Goal: Task Accomplishment & Management: Complete application form

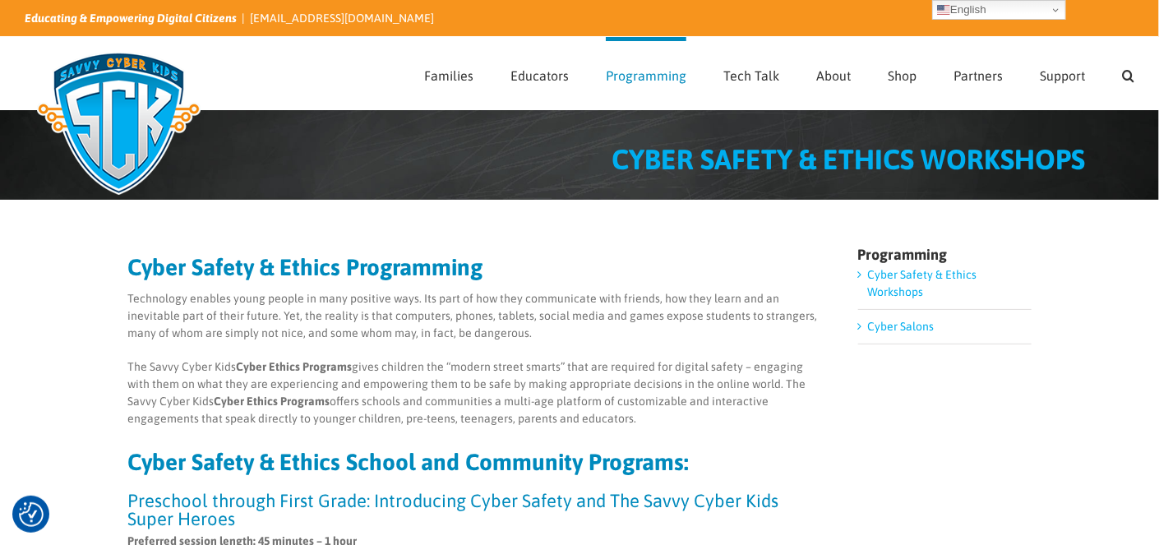
click at [133, 105] on img at bounding box center [119, 123] width 188 height 164
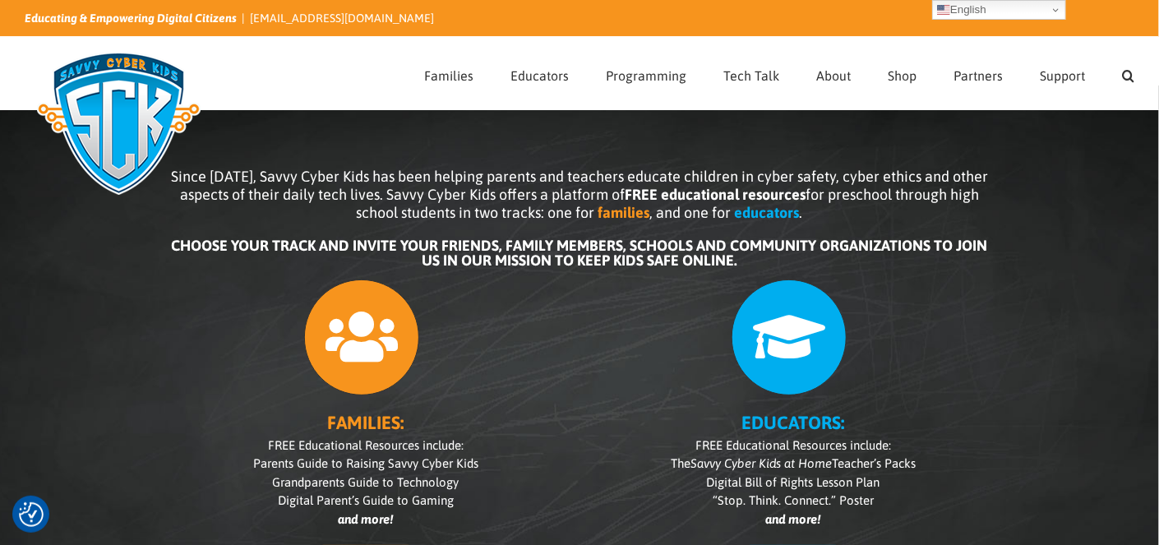
click at [801, 349] on icon at bounding box center [790, 338] width 116 height 116
click at [799, 423] on b "EDUCATORS:" at bounding box center [794, 422] width 103 height 21
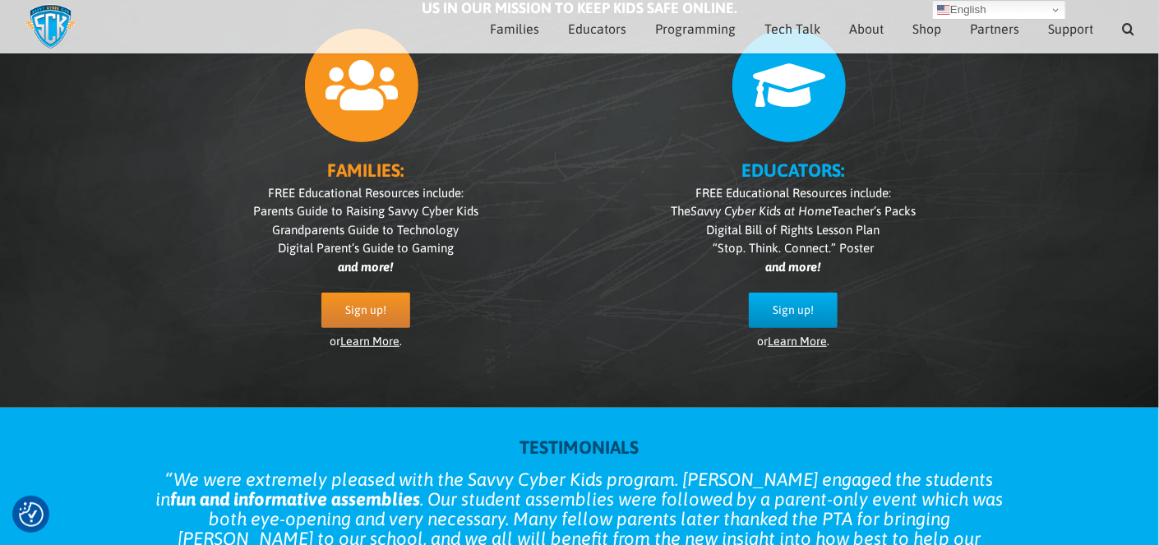
scroll to position [232, 0]
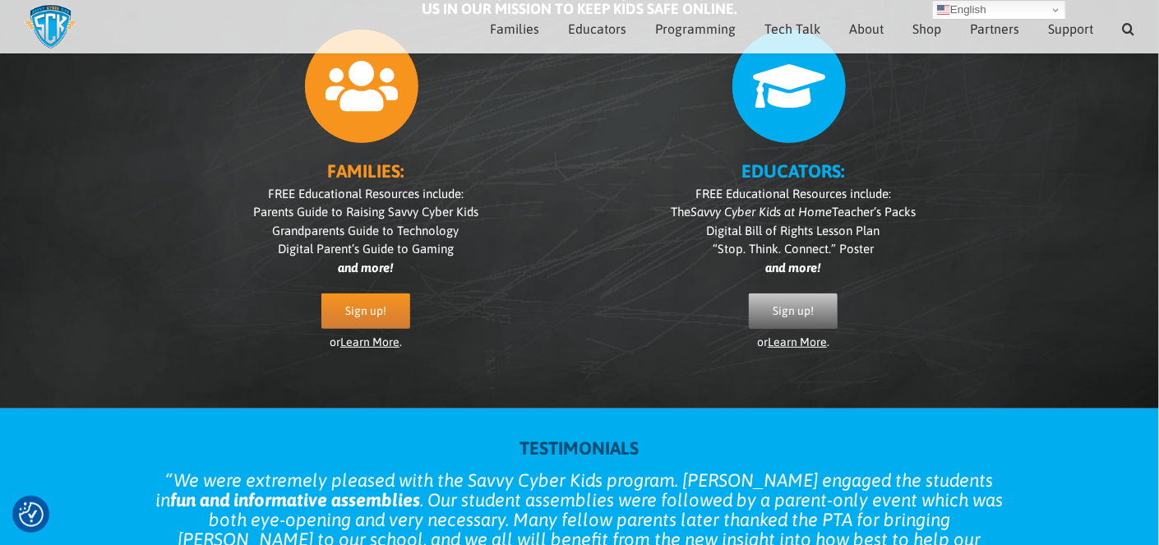
click at [792, 308] on span "Sign up!" at bounding box center [793, 311] width 41 height 14
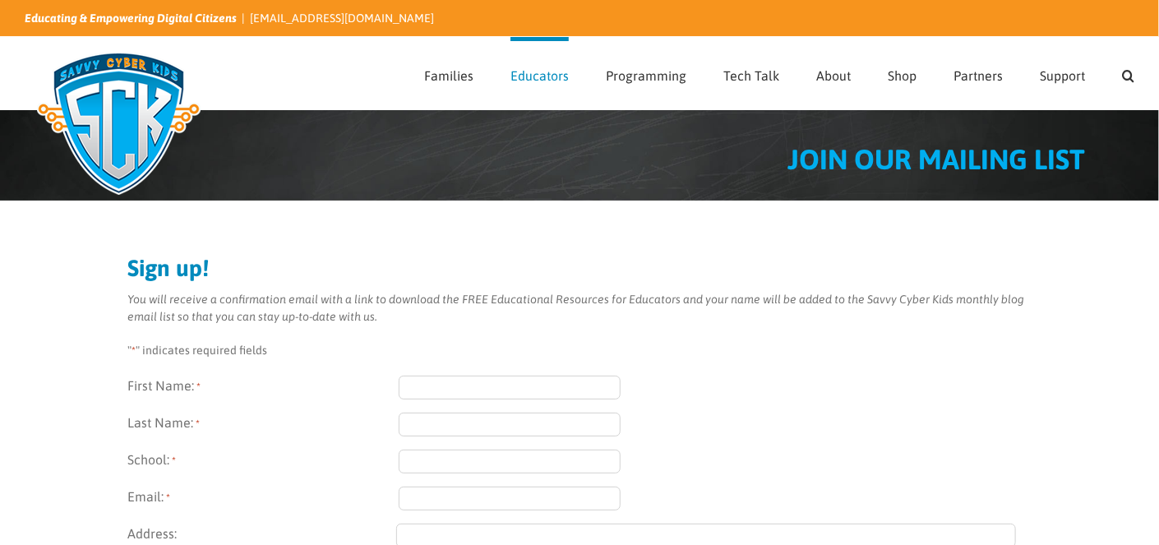
click at [458, 386] on input "First Name: *" at bounding box center [510, 388] width 222 height 24
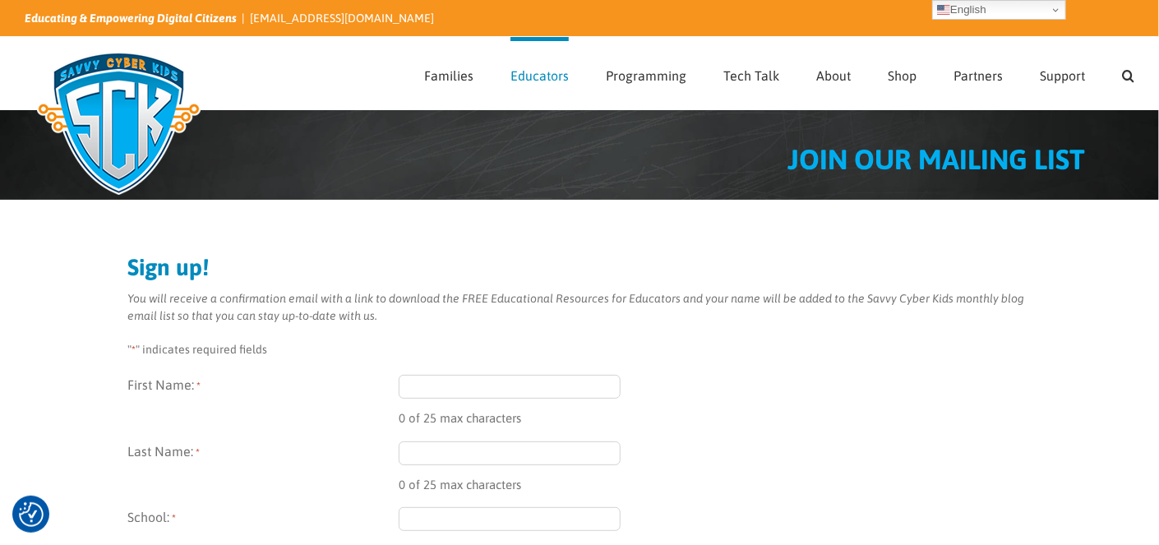
click at [456, 383] on input "First Name: *" at bounding box center [510, 387] width 222 height 24
type input "Helen"
type input "Cassidy"
type input "cassidys17@tiscali.co.uk"
type input "17 Bostock Close"
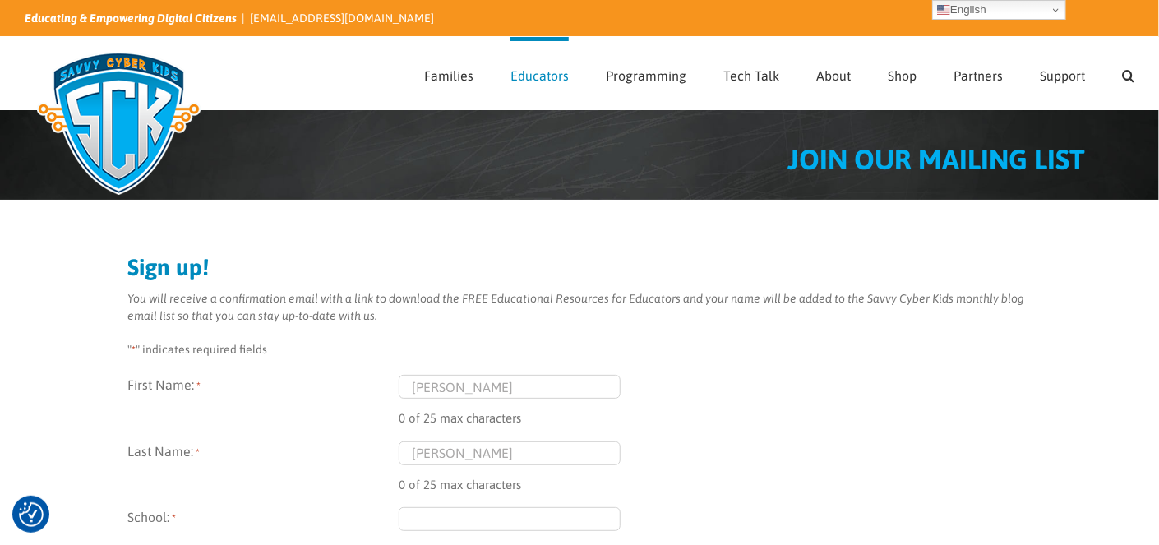
type input "Elmesthorpe"
type input "Leicestershire"
type input "LE9 7SR"
select select "United Kingdom"
type input "(014) 552-1238"
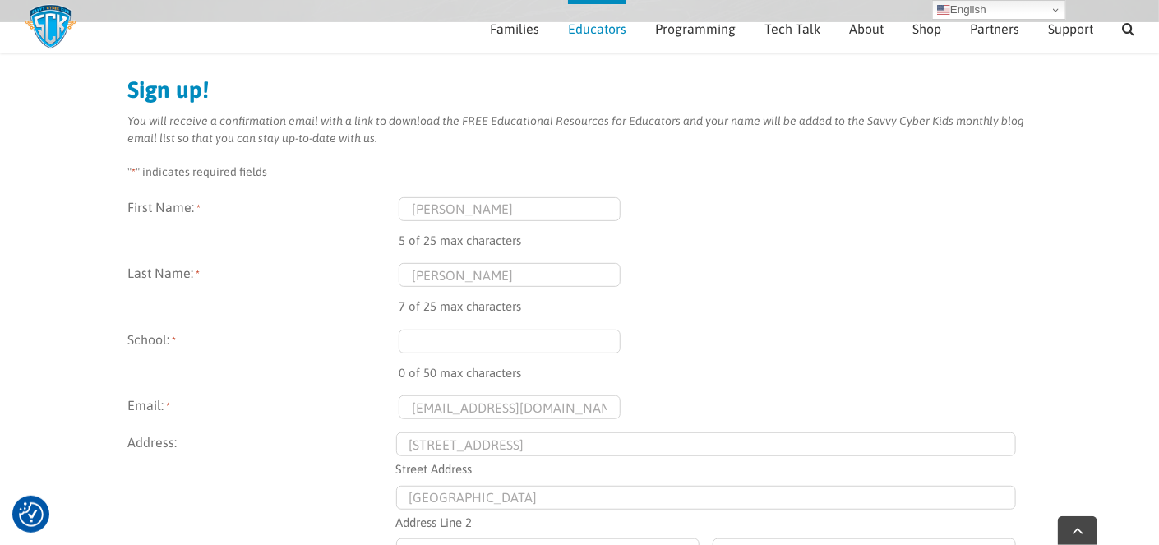
scroll to position [323, 0]
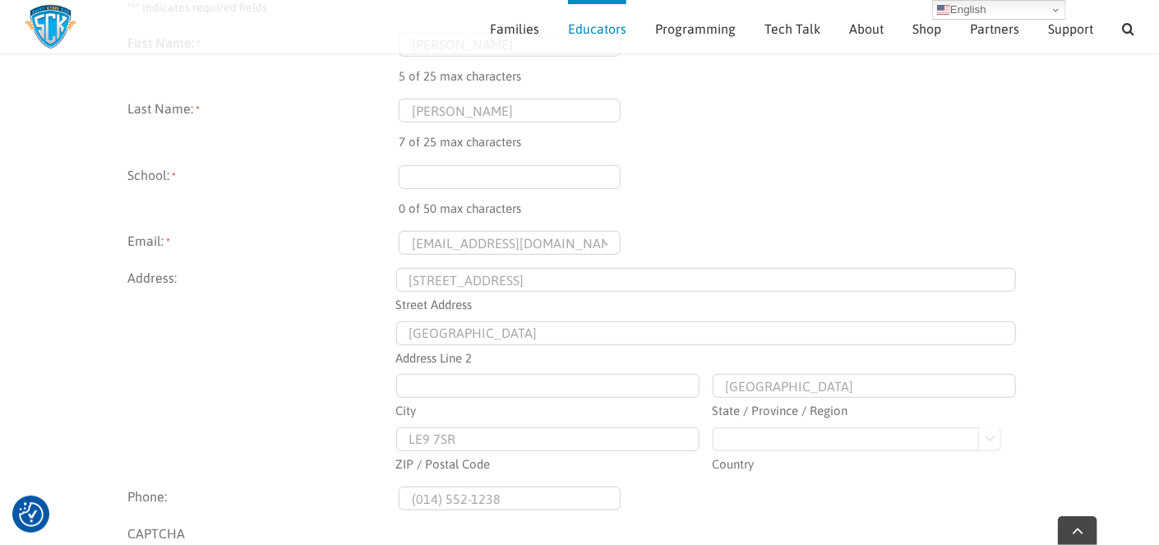
click at [472, 180] on input "School: *" at bounding box center [510, 177] width 222 height 24
click at [511, 170] on input "Saint Martins Catolic Academy" at bounding box center [510, 177] width 222 height 24
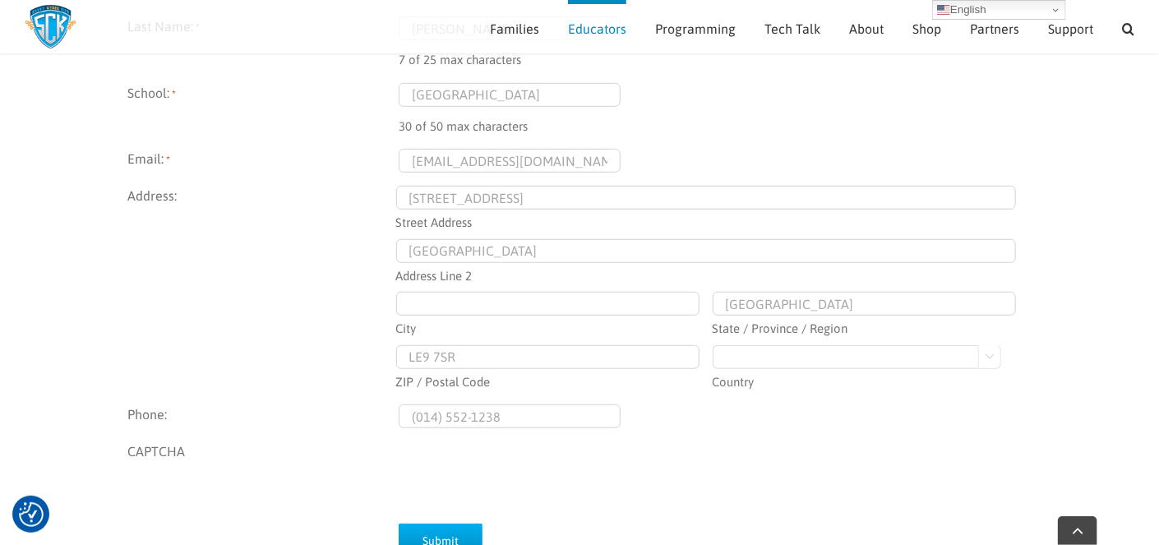
type input "Saint Martins Catholic Academy"
drag, startPoint x: 544, startPoint y: 162, endPoint x: 311, endPoint y: 162, distance: 232.7
click at [311, 162] on div "Email: * cassidys17@tiscali.co.uk" at bounding box center [579, 161] width 905 height 24
type input "hcassidy@saint-martins.net"
type input "Leicester"
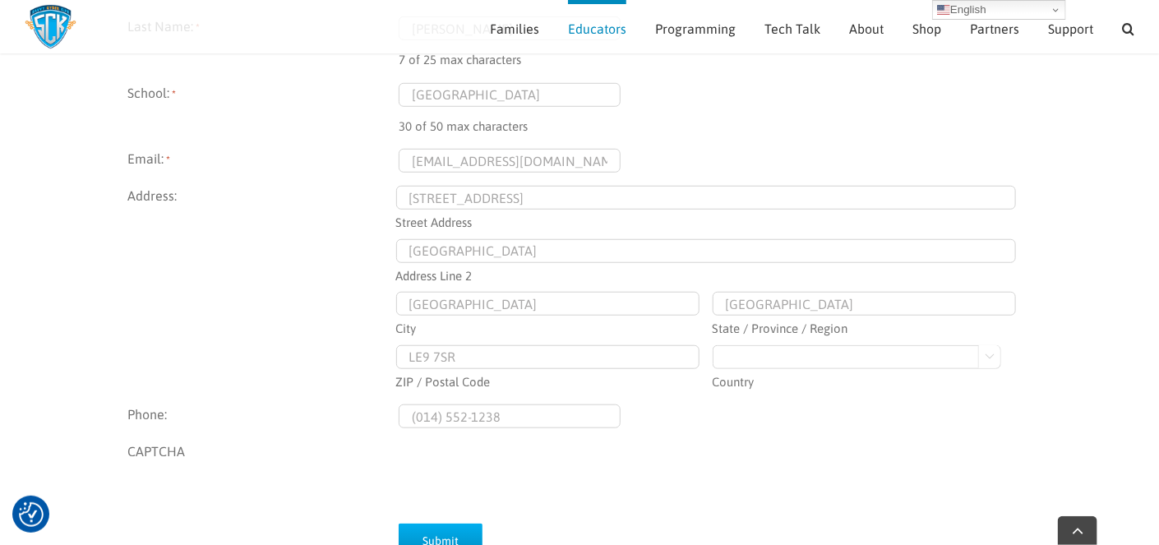
drag, startPoint x: 512, startPoint y: 195, endPoint x: 378, endPoint y: 175, distance: 135.5
click at [378, 175] on div "Name This field is for validation purposes and should be left unchanged. First …" at bounding box center [579, 229] width 905 height 556
type input "Stoke Golding"
type input "Nr Nuneaton"
type input "CV13 6AA"
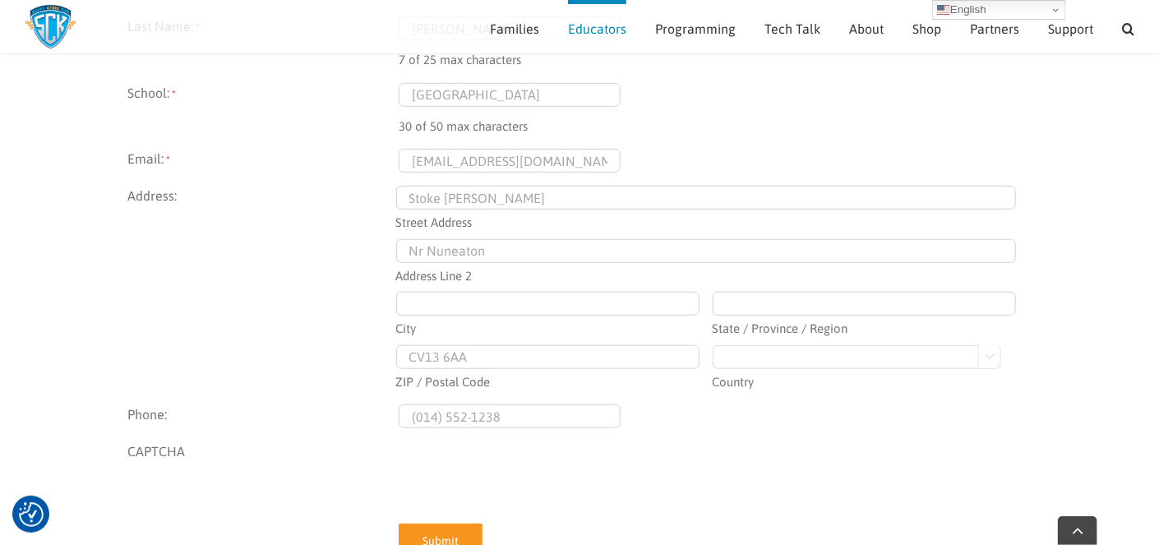
click at [434, 530] on input "Submit" at bounding box center [441, 541] width 84 height 35
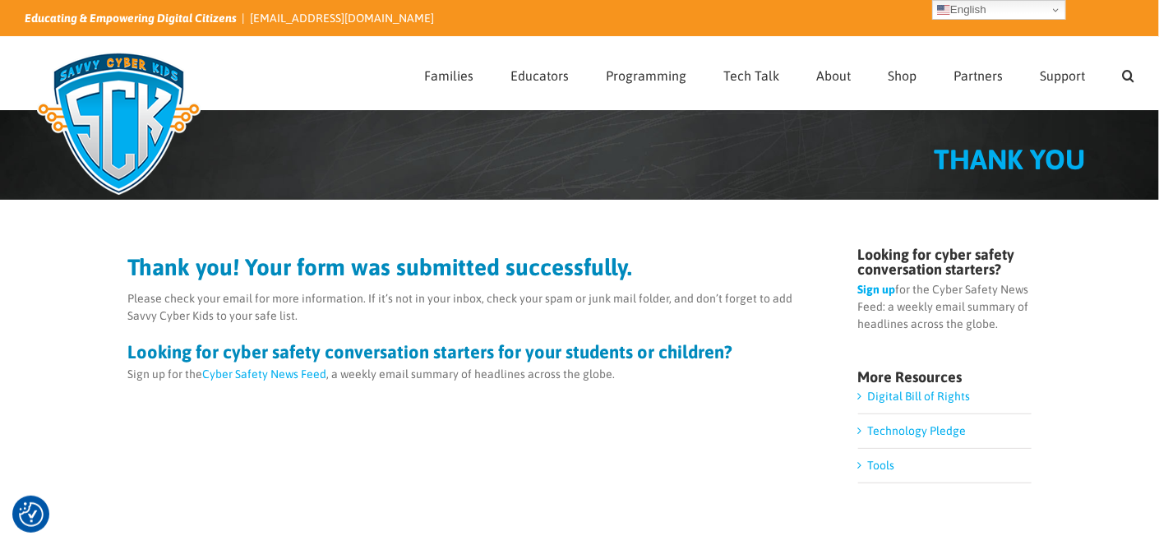
click at [282, 373] on link "Cyber Safety News Feed" at bounding box center [264, 374] width 124 height 13
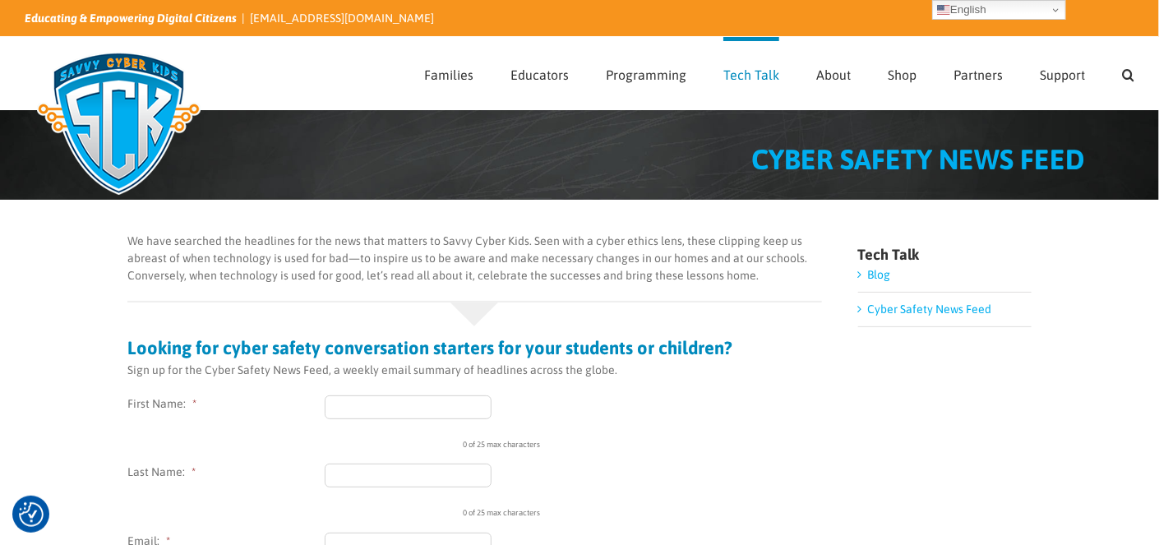
click at [392, 405] on input "First Name: *" at bounding box center [408, 408] width 167 height 24
type input "[PERSON_NAME]"
type input "hcassidy@saint-martins.net"
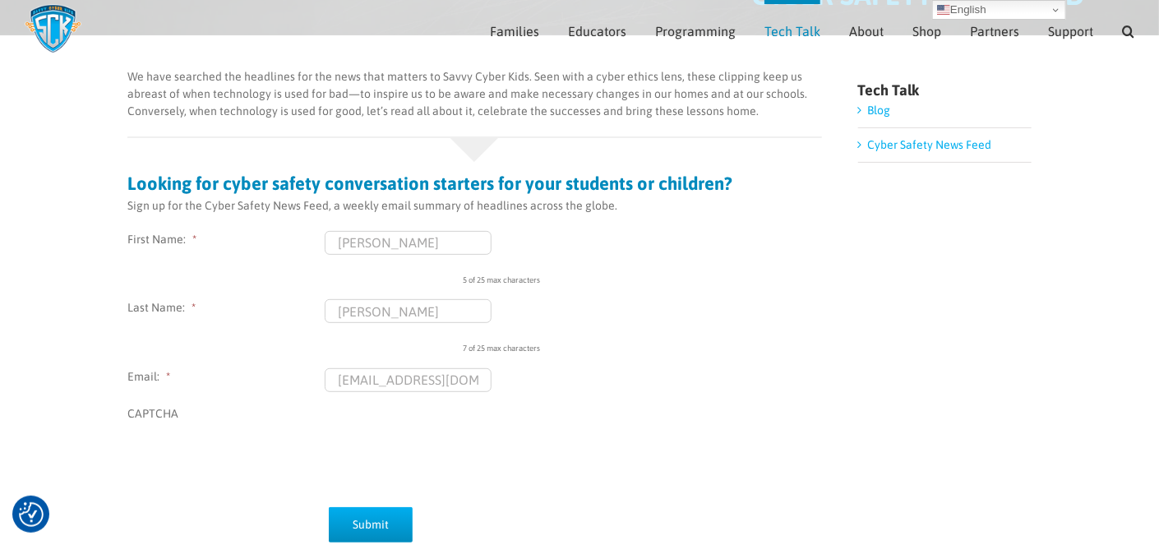
scroll to position [230, 0]
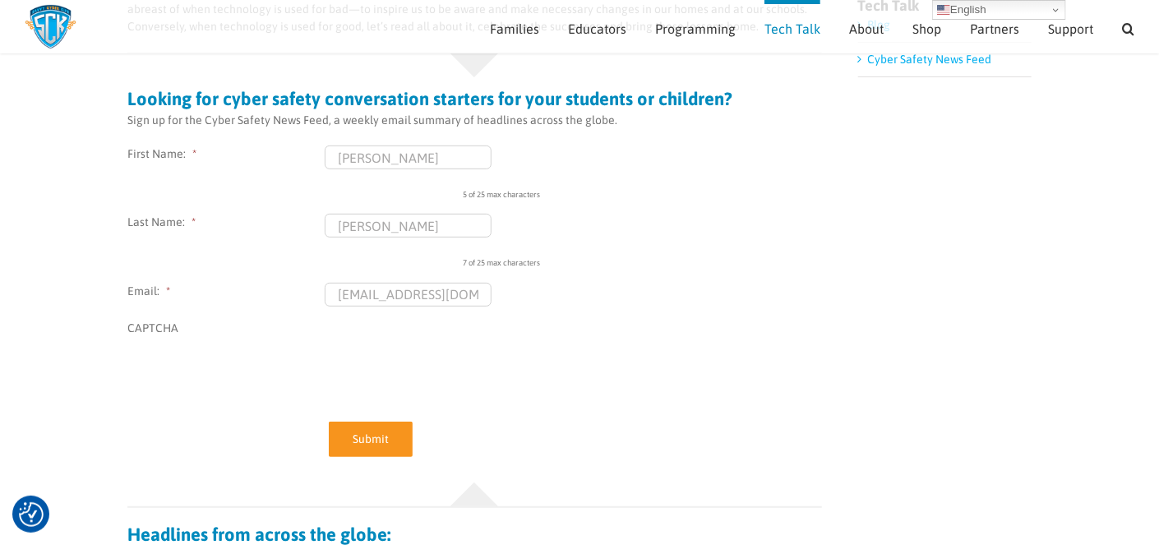
click at [381, 437] on input "Submit" at bounding box center [371, 439] width 84 height 35
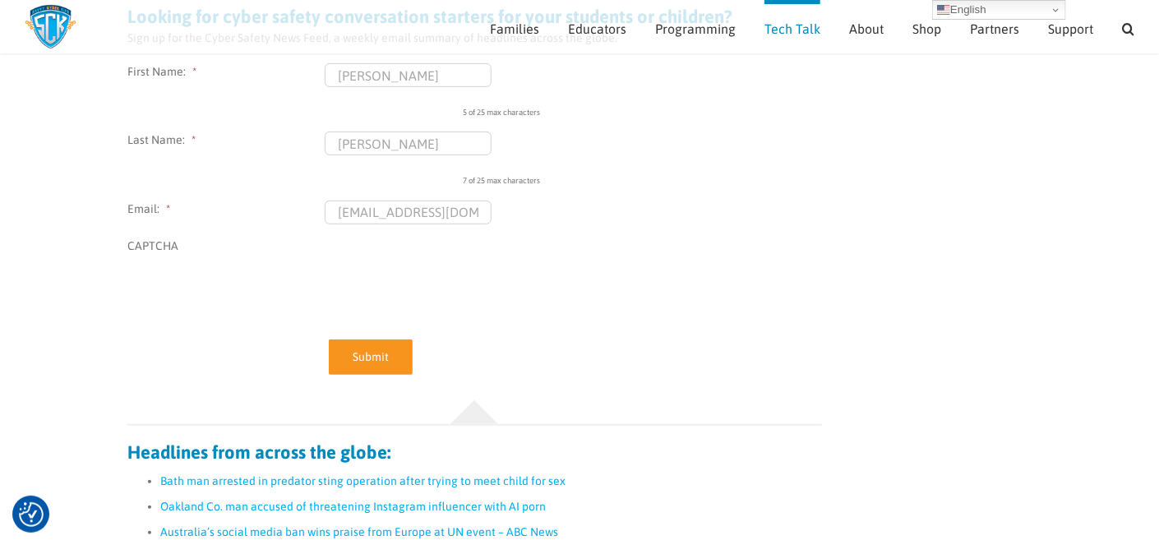
scroll to position [395, 0]
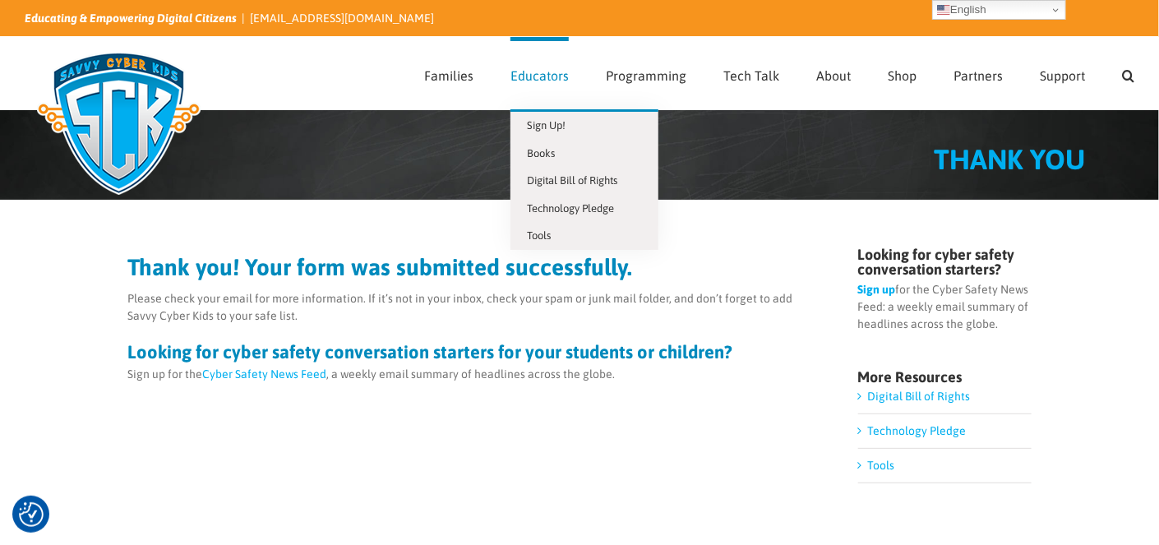
click at [551, 76] on span "Educators" at bounding box center [540, 75] width 58 height 13
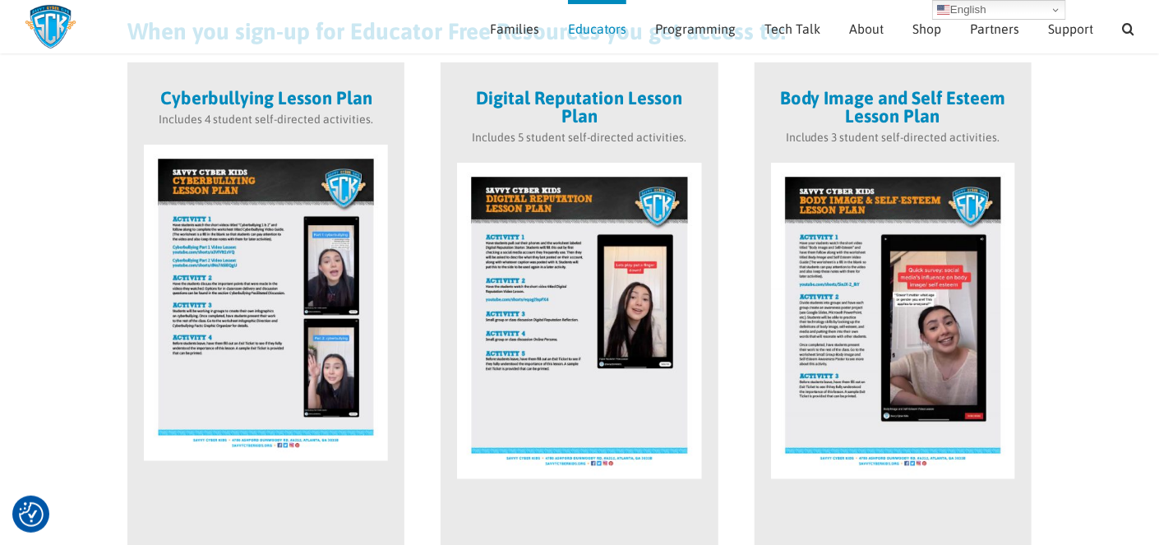
scroll to position [394, 0]
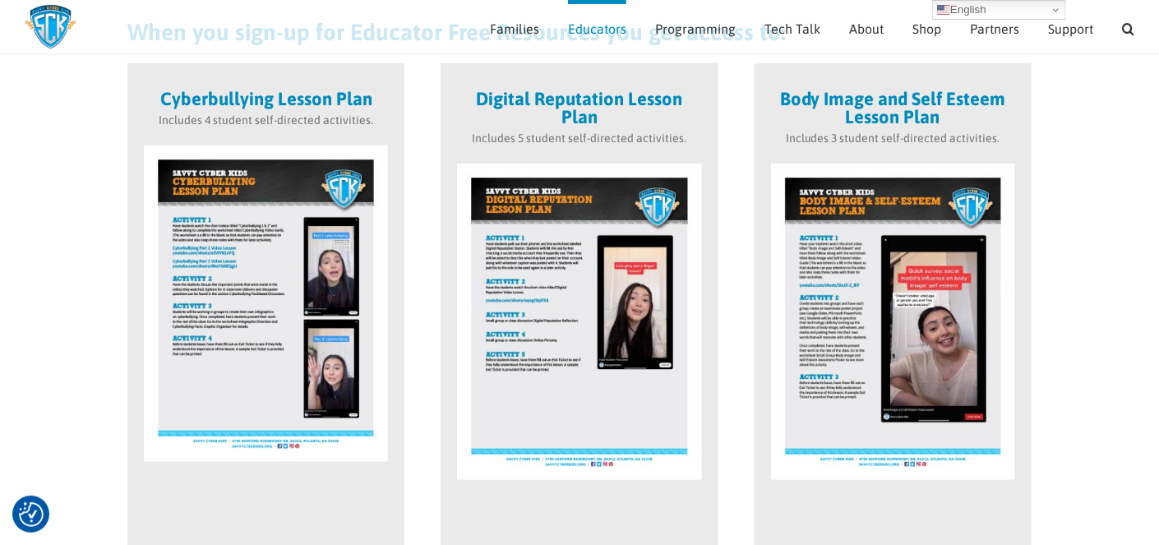
click at [254, 362] on img at bounding box center [266, 304] width 244 height 317
click at [233, 171] on img at bounding box center [266, 304] width 244 height 317
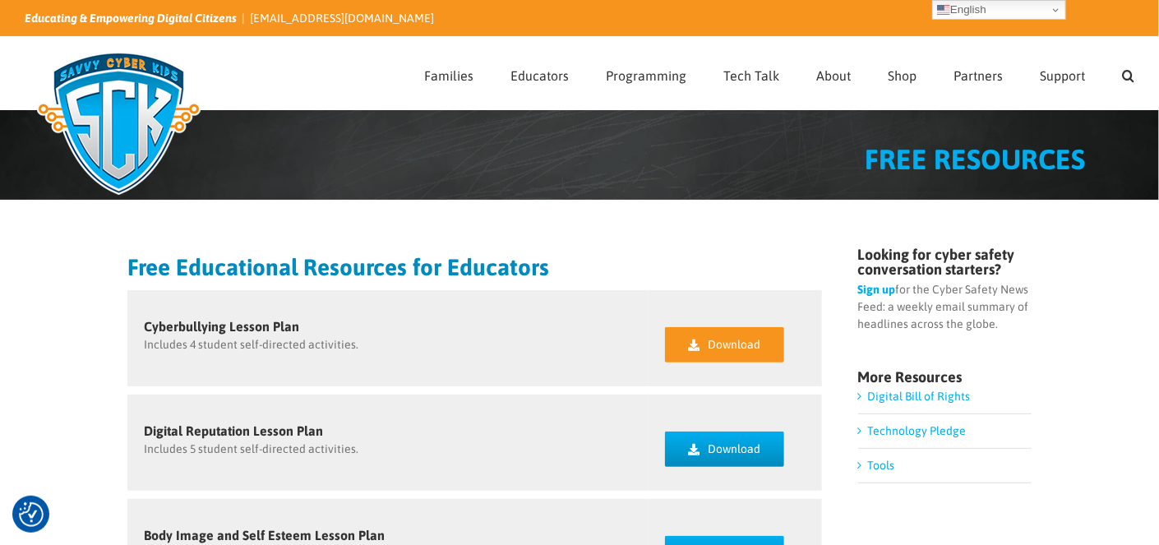
click at [720, 345] on span "Download" at bounding box center [734, 345] width 53 height 14
